Goal: Transaction & Acquisition: Subscribe to service/newsletter

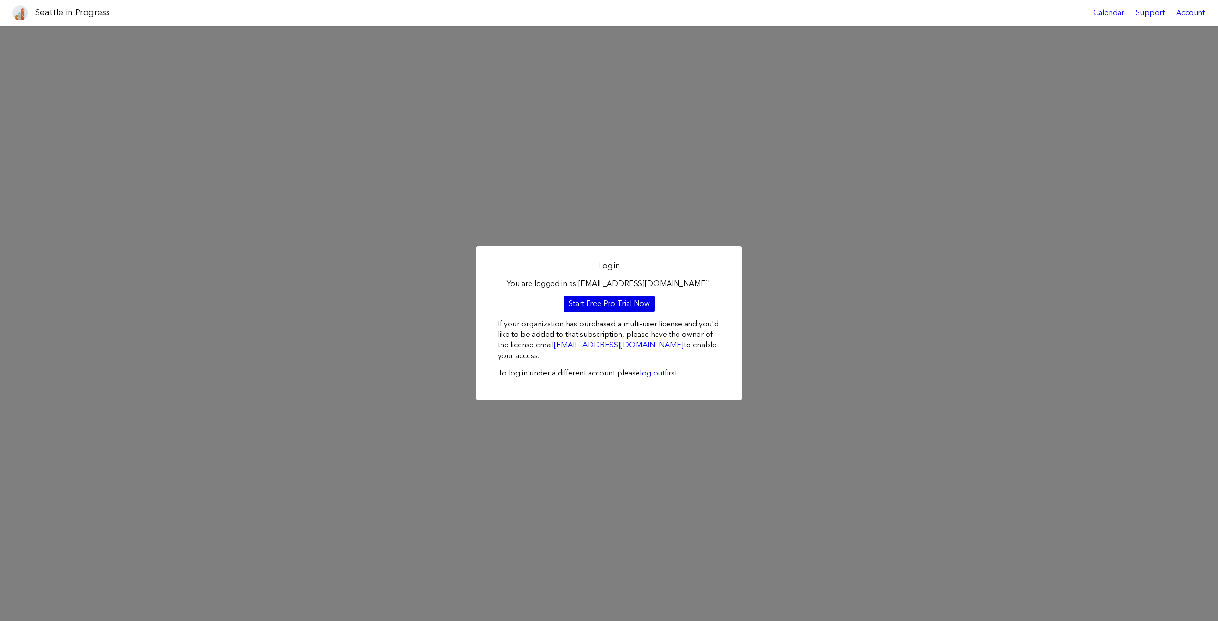
click at [607, 307] on link "Start Free Pro Trial Now" at bounding box center [609, 303] width 91 height 16
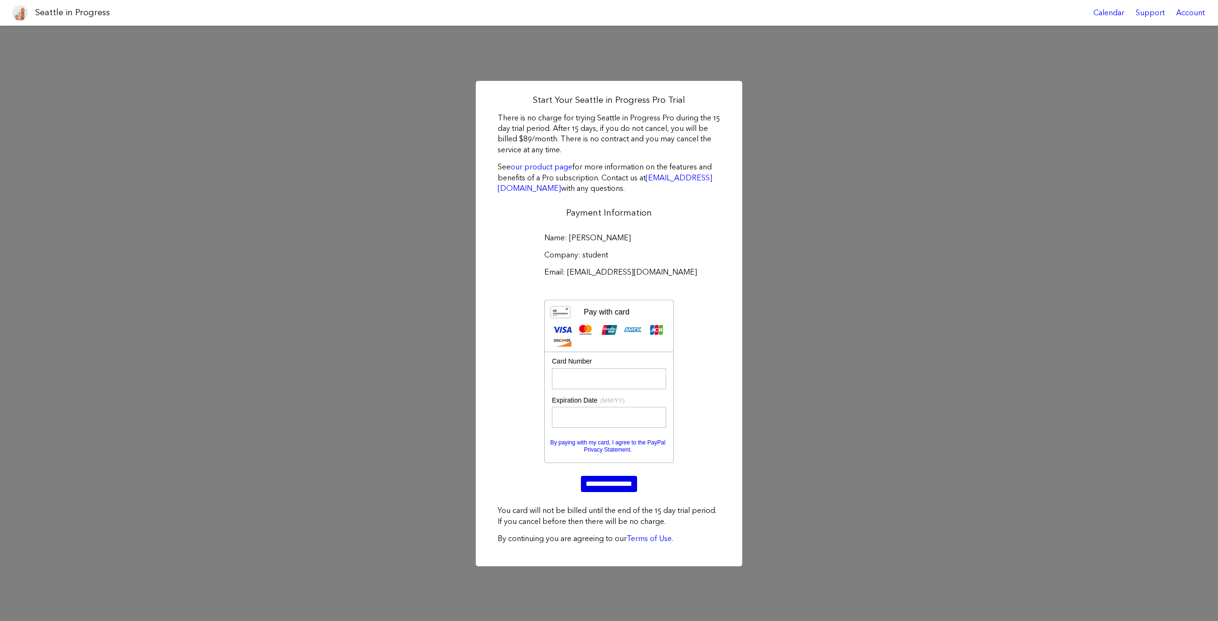
click at [612, 486] on input "**********" at bounding box center [609, 484] width 56 height 16
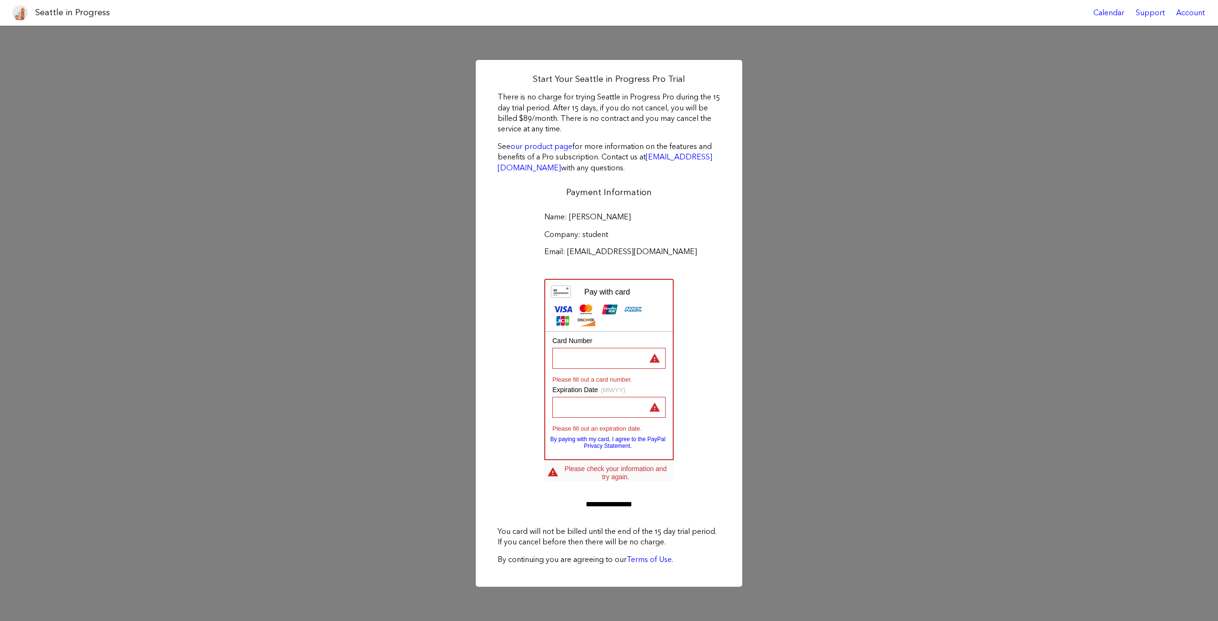
click at [698, 283] on div "Name: manoj priyankara Company: student Email: manojmora@gmail.com Visa MasterC…" at bounding box center [609, 362] width 236 height 314
click at [960, 90] on div "Start Your Seattle in Progress Pro Trial There is no charge for trying Seattle …" at bounding box center [609, 323] width 1218 height 595
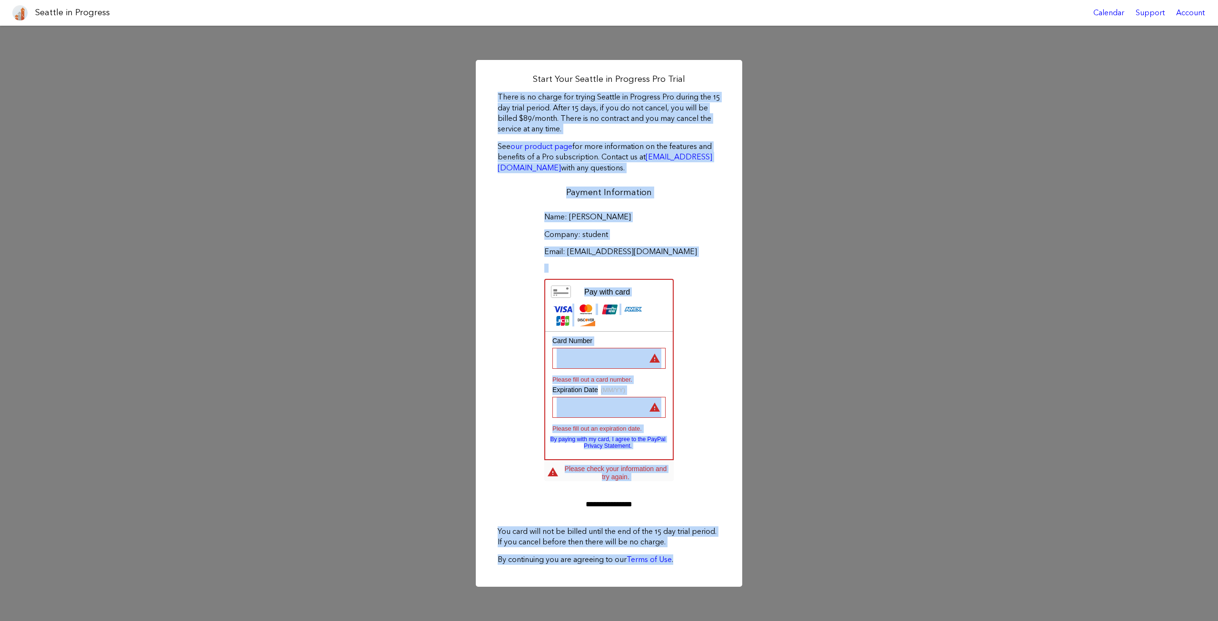
drag, startPoint x: 683, startPoint y: 60, endPoint x: 588, endPoint y: 59, distance: 95.1
click at [681, 60] on div "Start Your Seattle in Progress Pro Trial There is no charge for trying Seattle …" at bounding box center [609, 323] width 1218 height 595
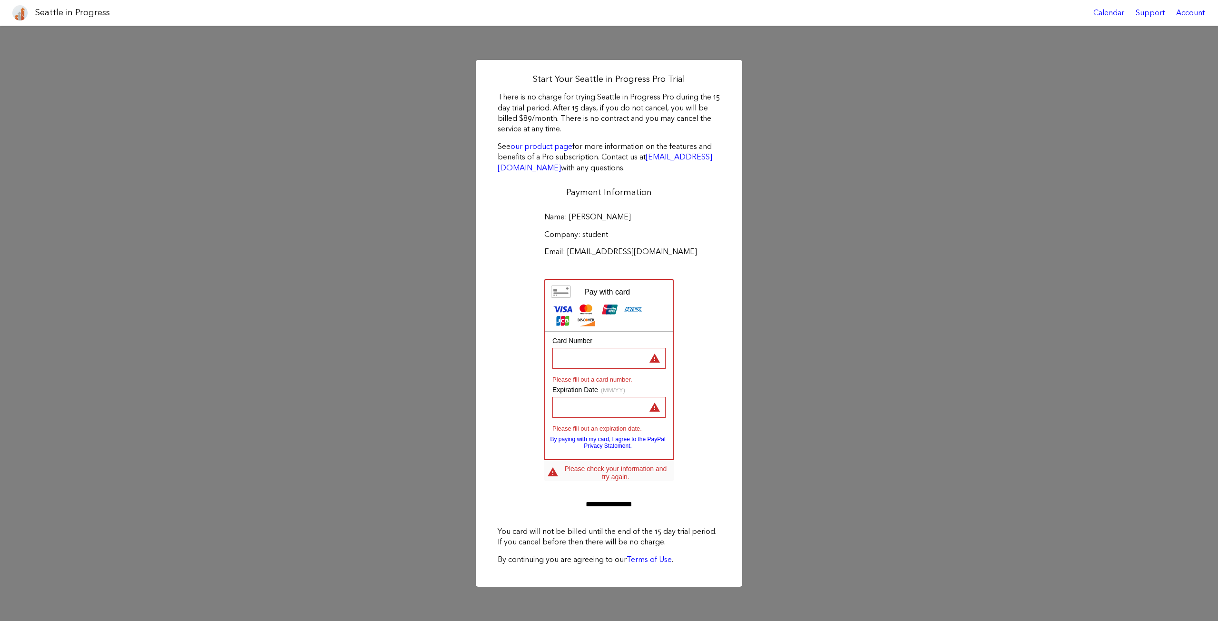
click at [240, 93] on div "Start Your Seattle in Progress Pro Trial There is no charge for trying Seattle …" at bounding box center [609, 323] width 1218 height 595
click at [273, 133] on div "Start Your Seattle in Progress Pro Trial There is no charge for trying Seattle …" at bounding box center [609, 323] width 1218 height 595
